Goal: Information Seeking & Learning: Learn about a topic

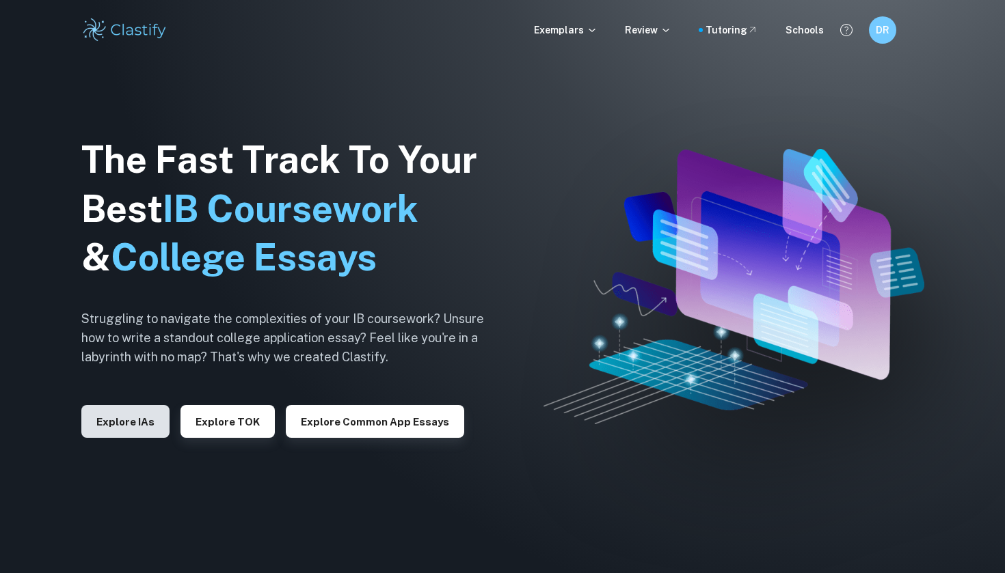
click at [139, 429] on button "Explore IAs" at bounding box center [125, 421] width 88 height 33
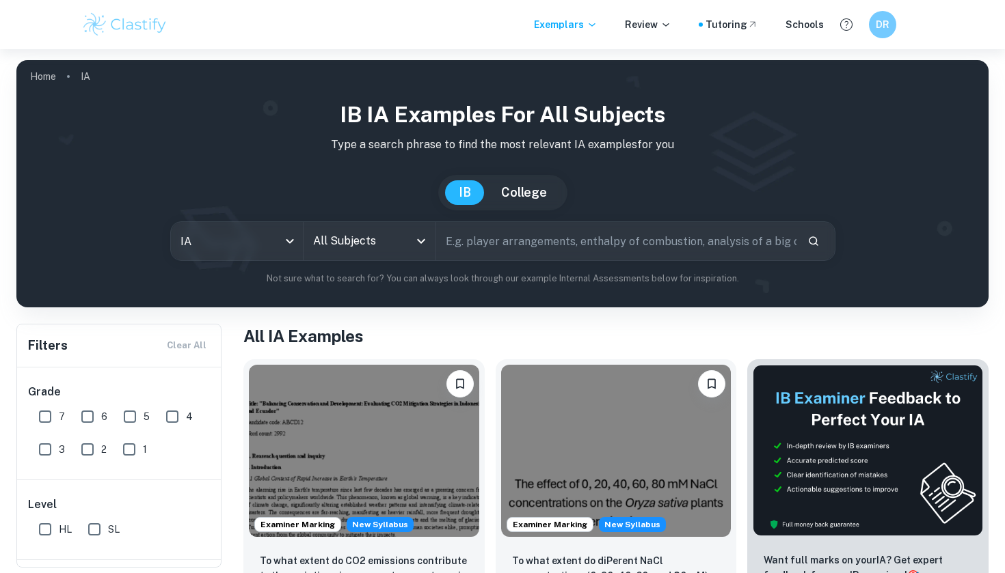
click at [392, 244] on input "All Subjects" at bounding box center [359, 241] width 99 height 26
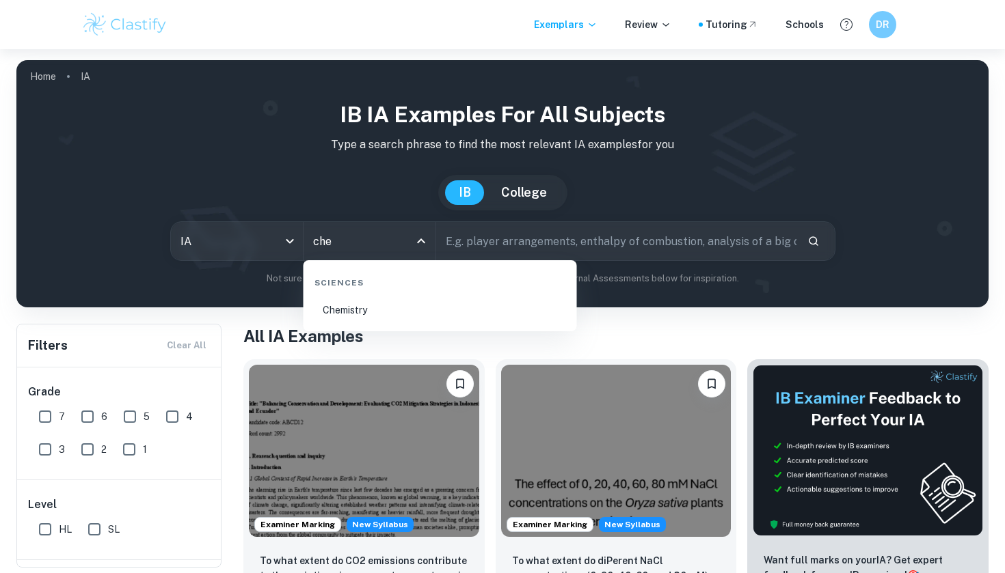
click at [340, 320] on li "Chemistry" at bounding box center [440, 310] width 262 height 31
type input "Chemistry"
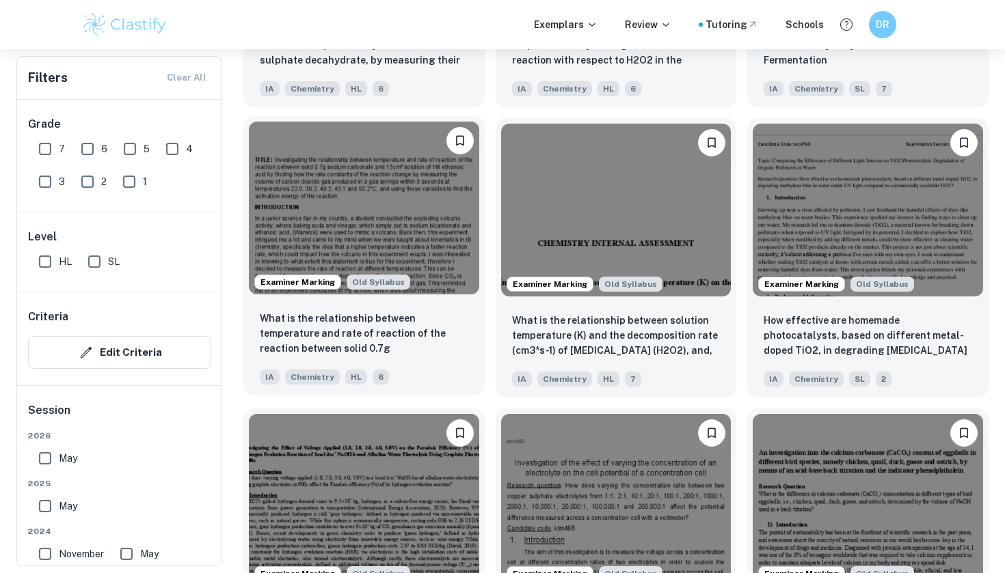
scroll to position [1817, 0]
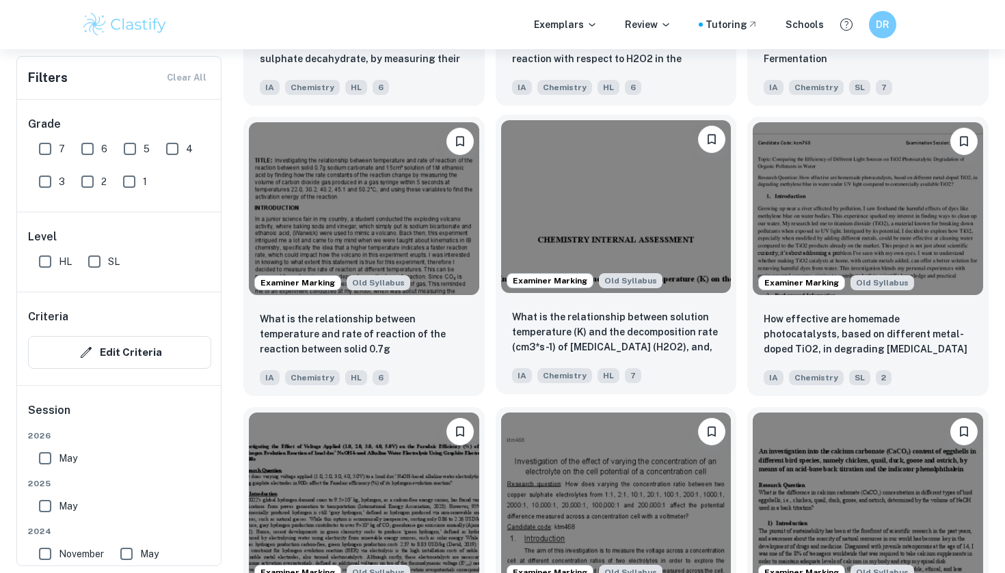
click at [591, 221] on img at bounding box center [616, 206] width 230 height 172
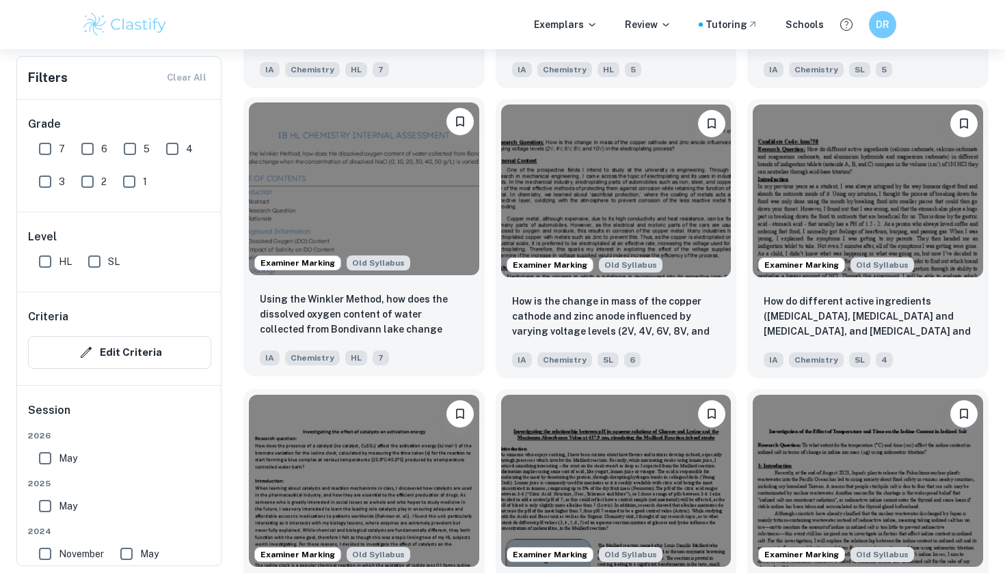
scroll to position [2432, 0]
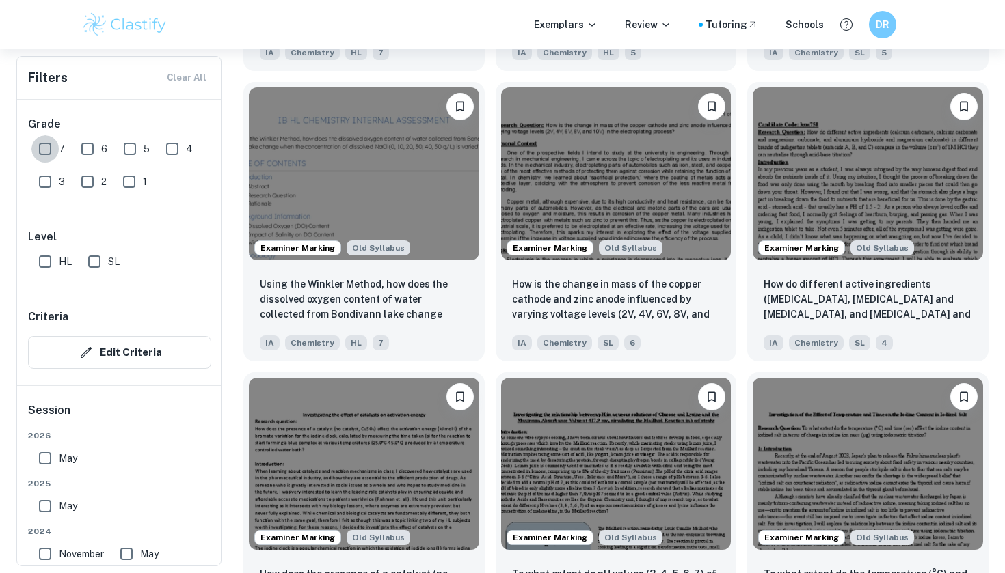
click at [53, 149] on input "7" at bounding box center [44, 148] width 27 height 27
checkbox input "true"
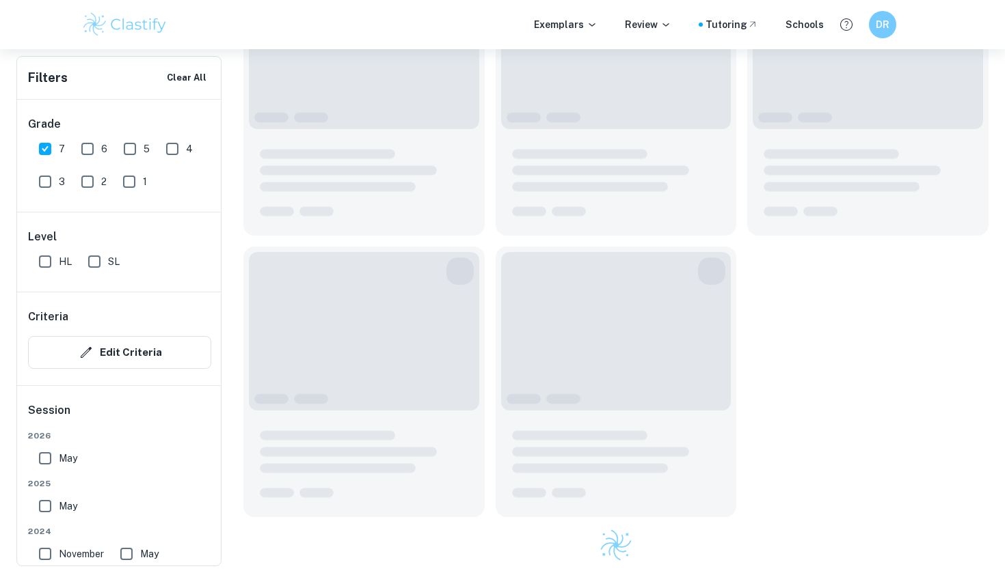
scroll to position [1959, 0]
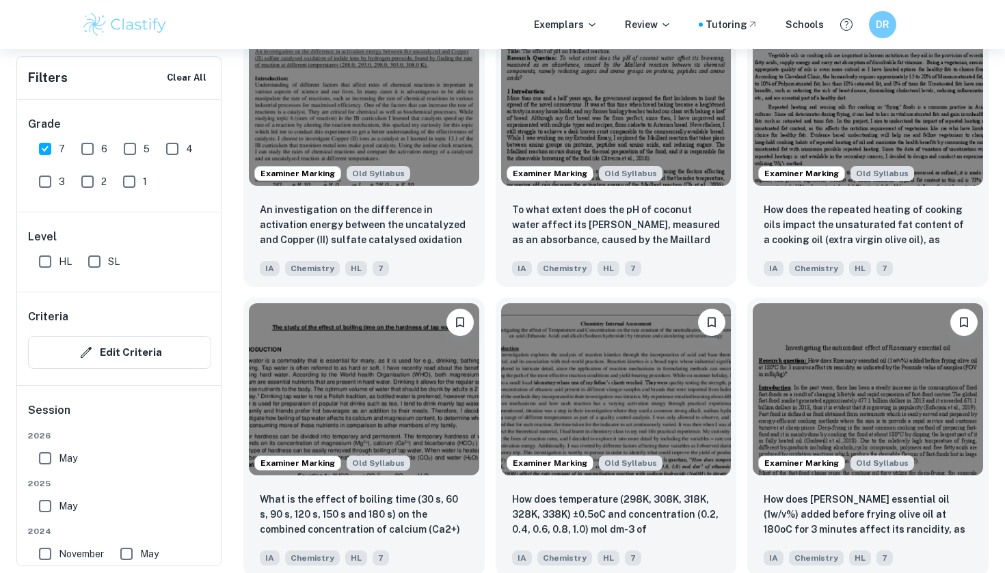
click at [46, 265] on input "HL" at bounding box center [44, 261] width 27 height 27
checkbox input "true"
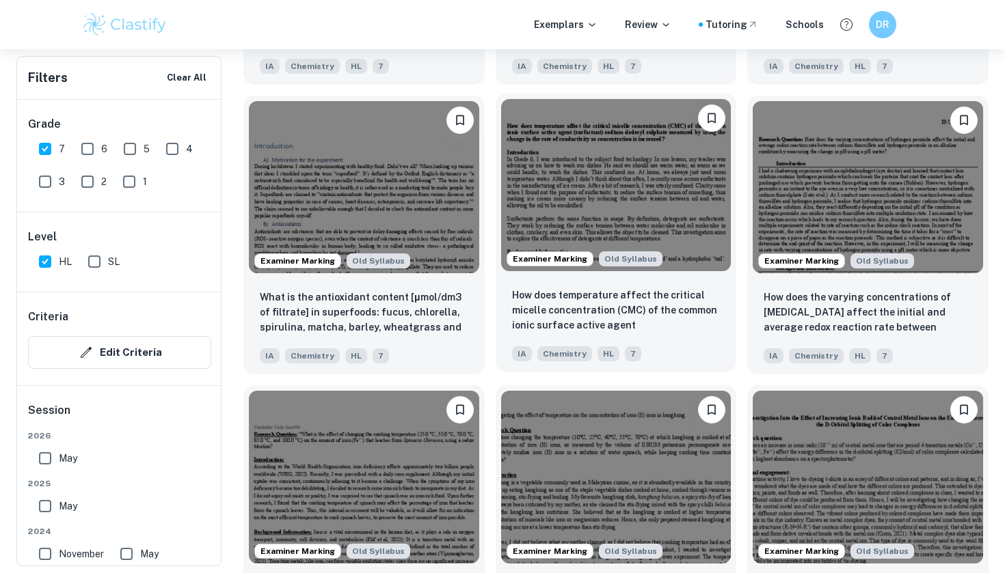
scroll to position [2764, 0]
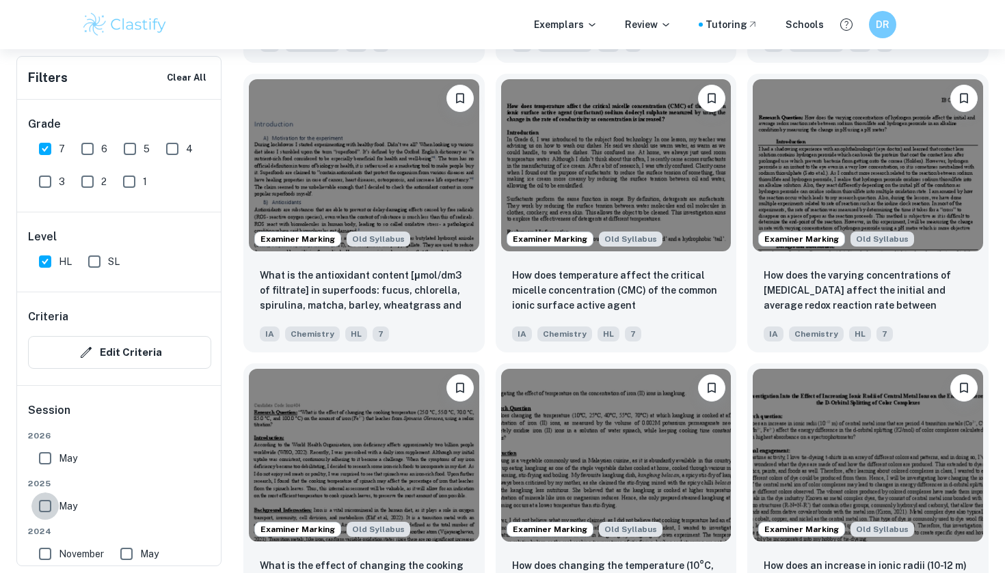
click at [49, 508] on input "May" at bounding box center [44, 506] width 27 height 27
checkbox input "true"
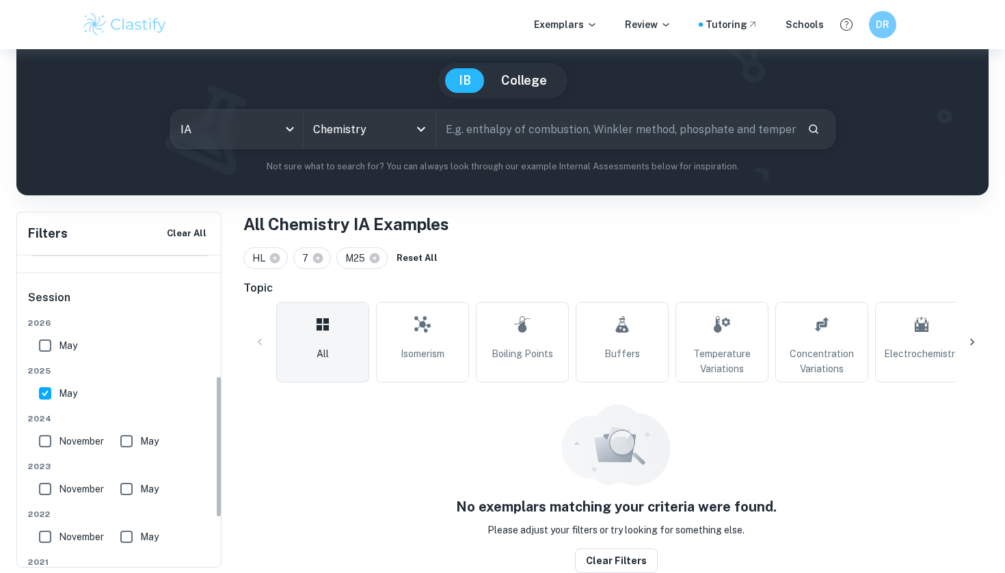
scroll to position [275, 0]
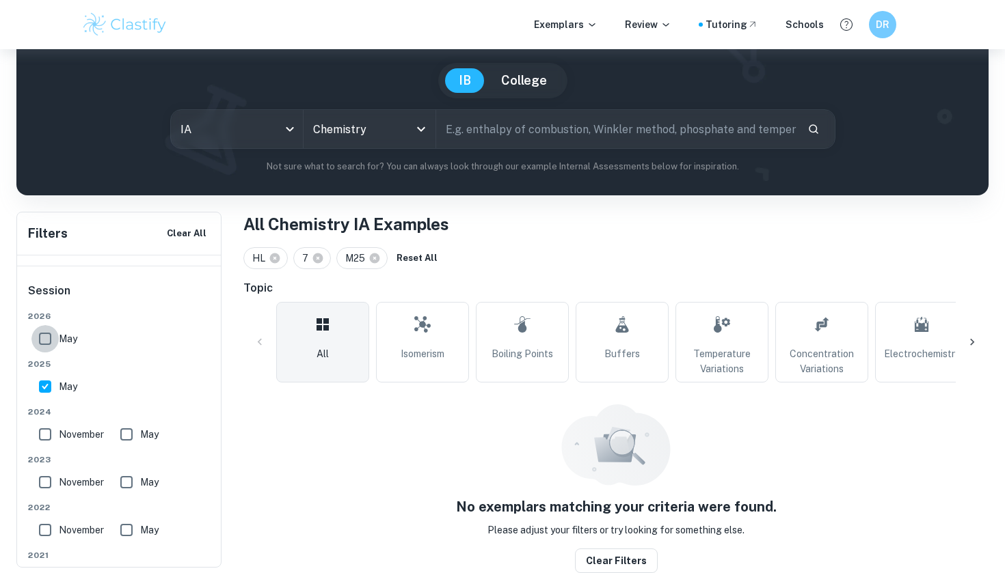
click at [47, 337] on input "May" at bounding box center [44, 338] width 27 height 27
checkbox input "true"
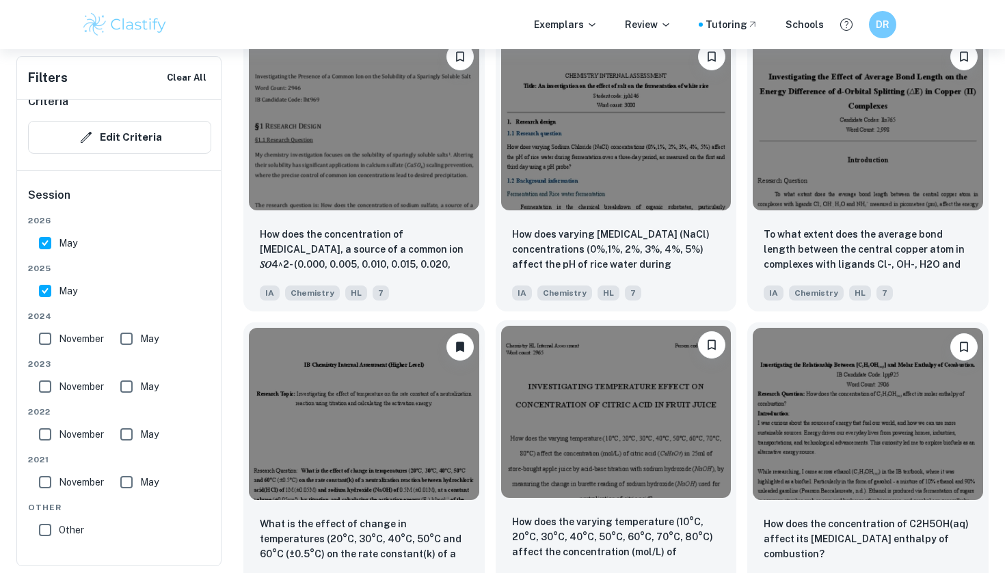
scroll to position [1359, 0]
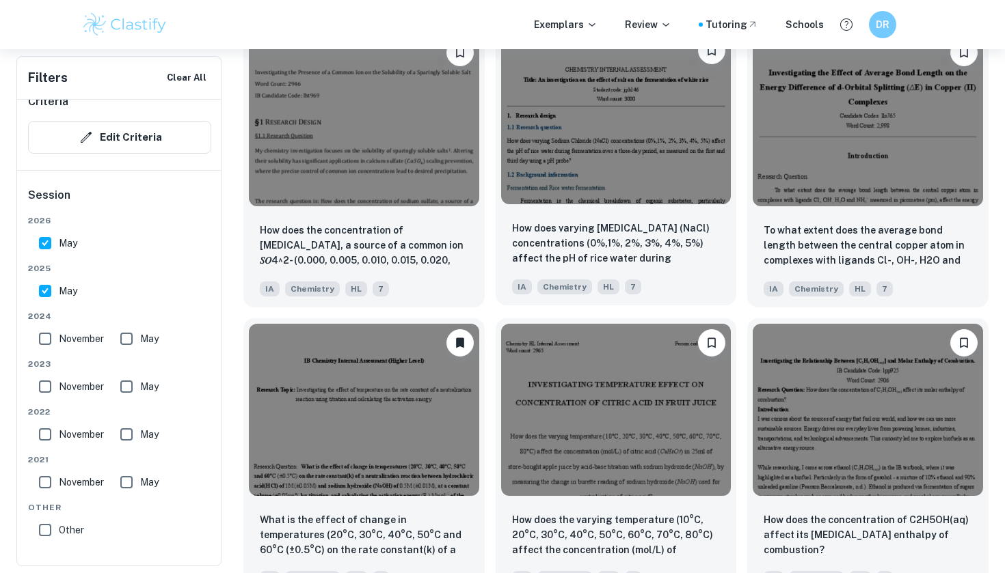
click at [601, 152] on img at bounding box center [616, 117] width 230 height 172
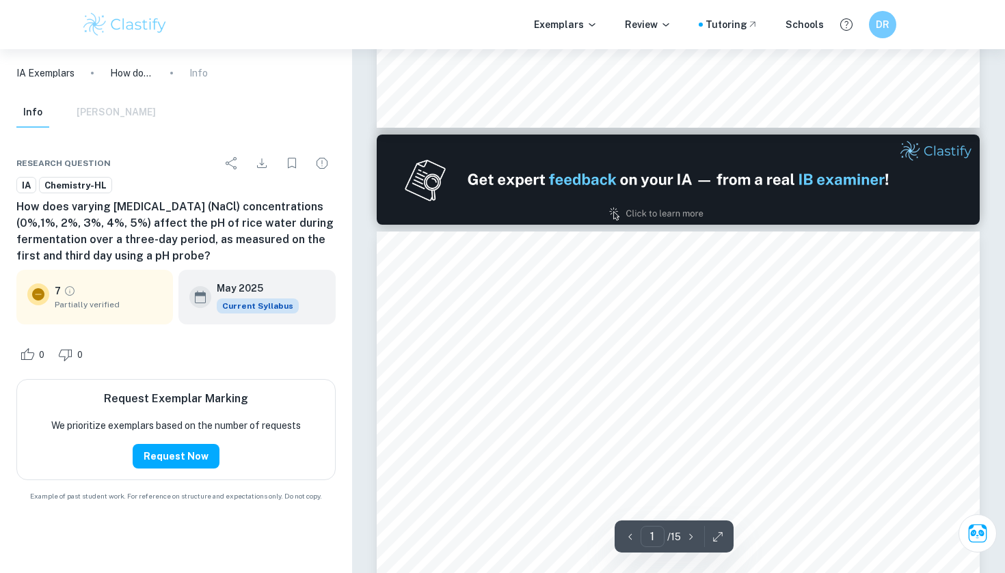
type input "2"
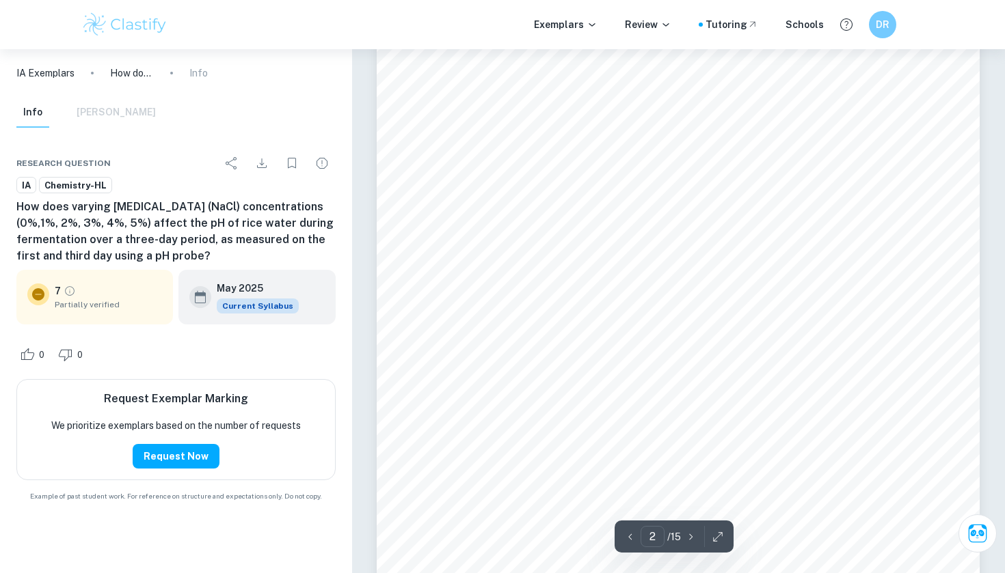
scroll to position [1292, 0]
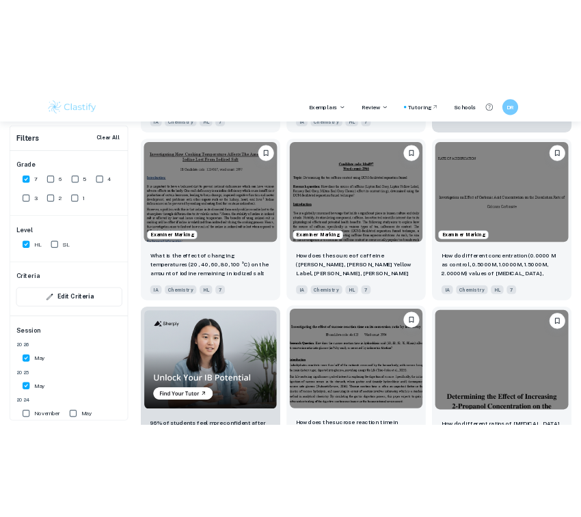
scroll to position [726, 0]
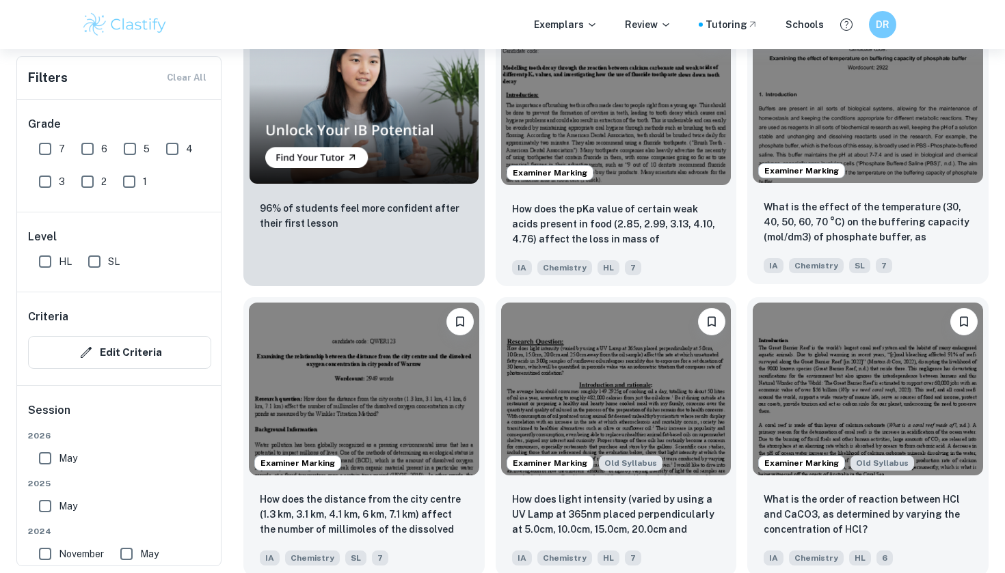
scroll to position [1059, 0]
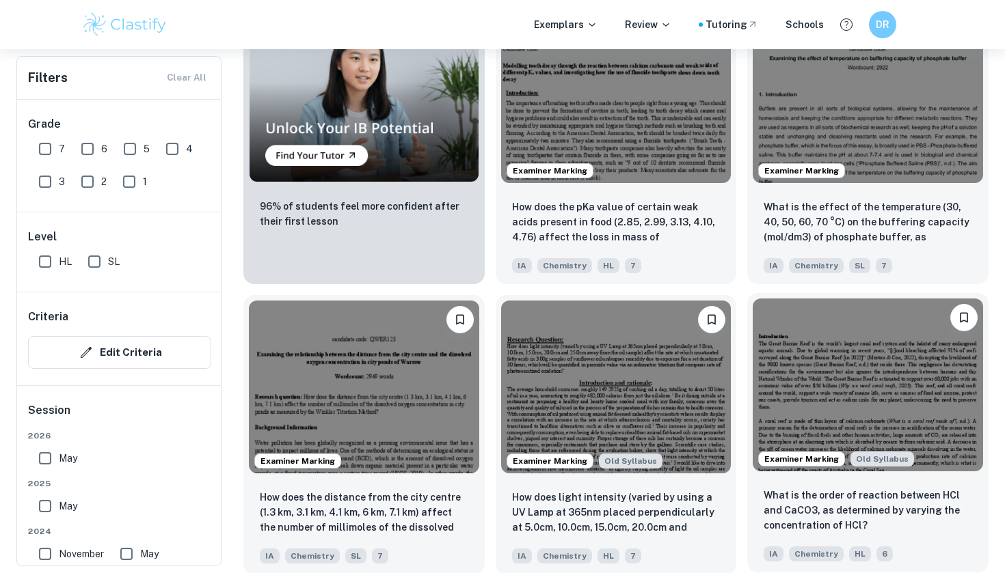
click at [895, 399] on img at bounding box center [867, 385] width 230 height 172
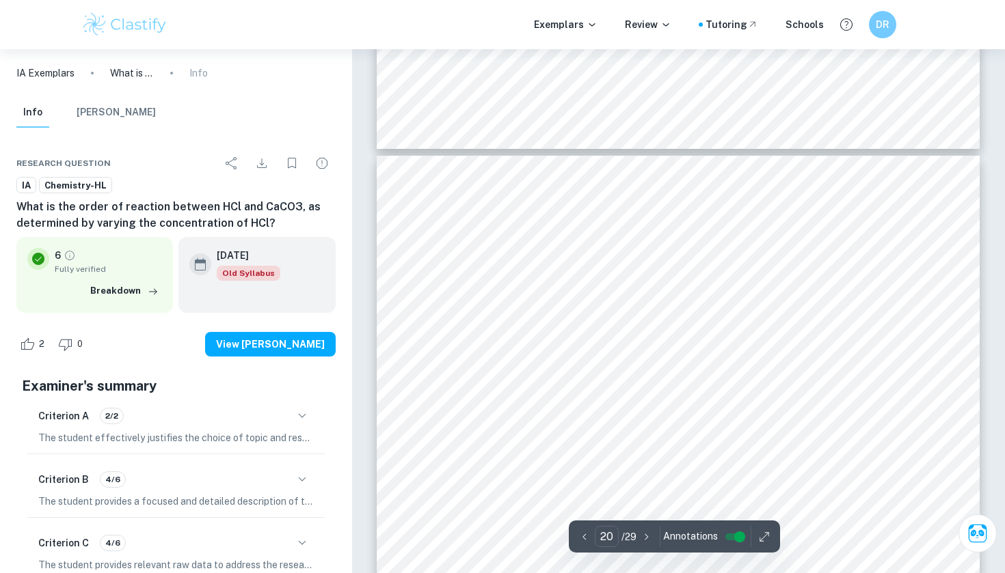
scroll to position [16317, 0]
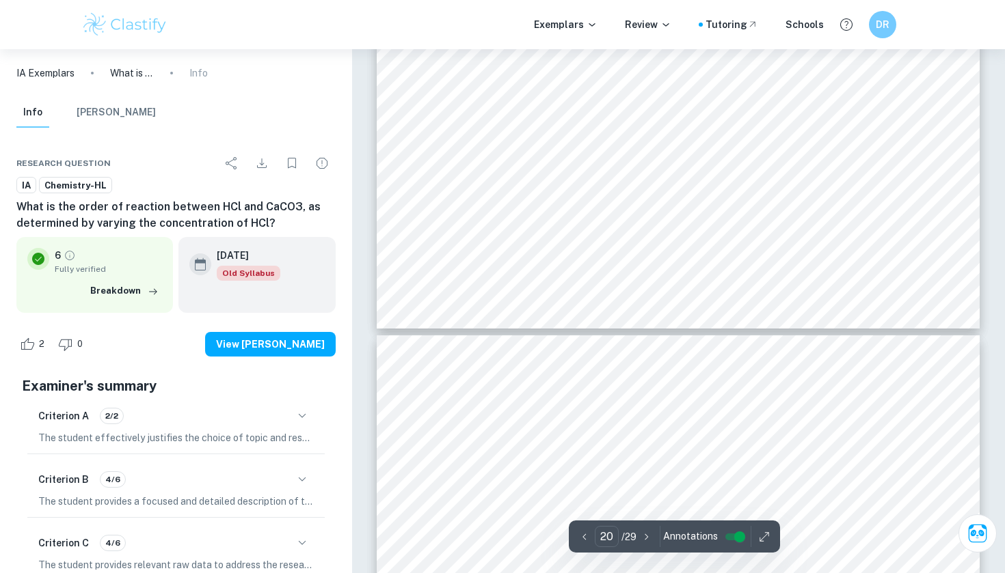
type input "21"
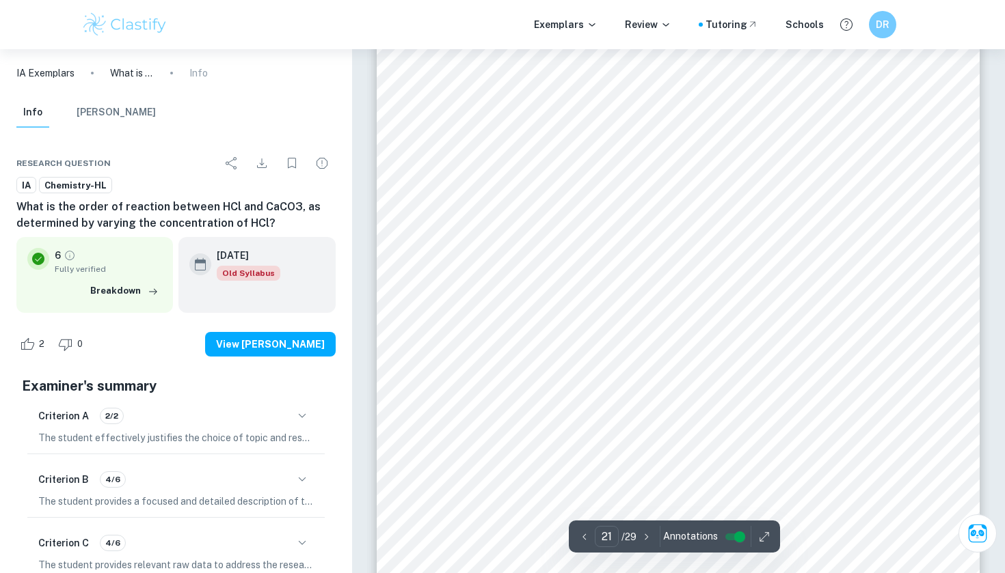
scroll to position [17476, 0]
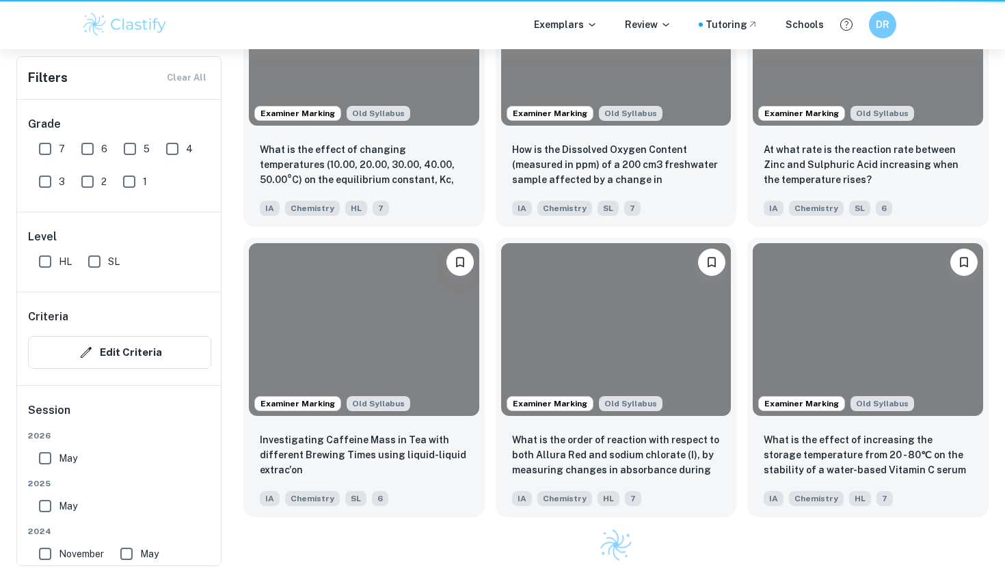
scroll to position [1059, 0]
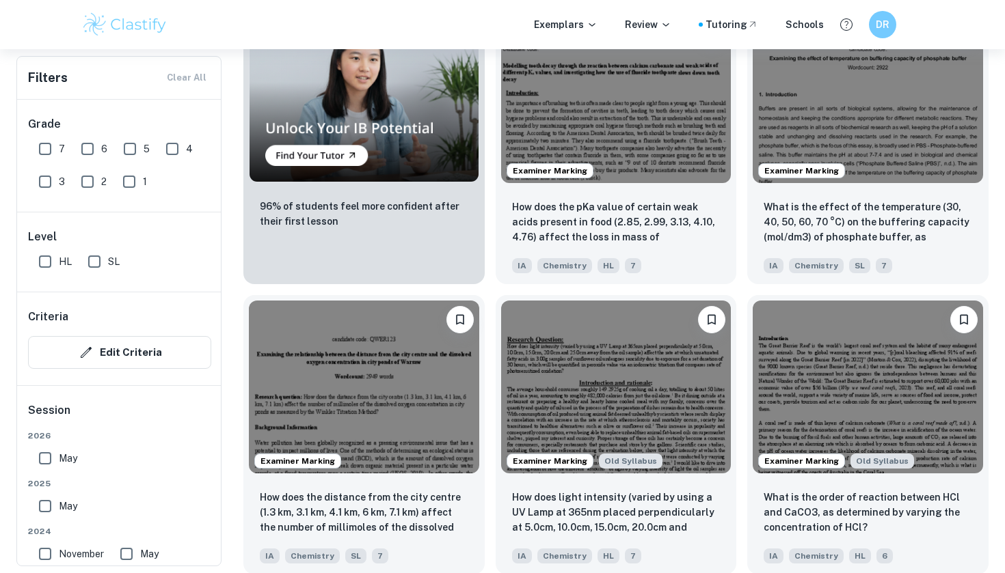
click at [830, 1] on div "Exemplars Review Tutoring Schools DR" at bounding box center [502, 24] width 1005 height 49
